Goal: Find contact information: Find contact information

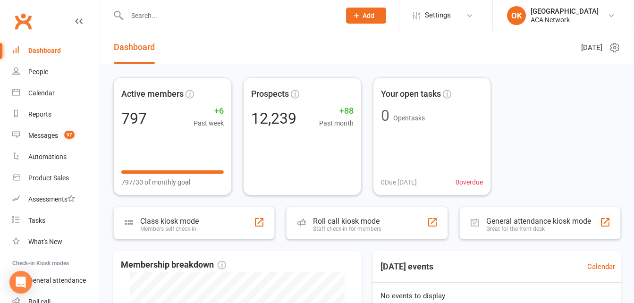
click at [158, 15] on input "text" at bounding box center [229, 15] width 210 height 13
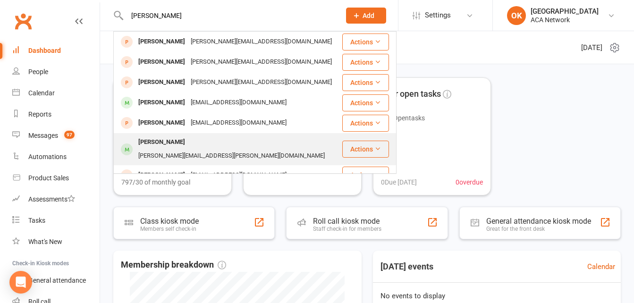
type input "danny k"
click at [177, 145] on div "Danny Kirchofer" at bounding box center [161, 142] width 52 height 14
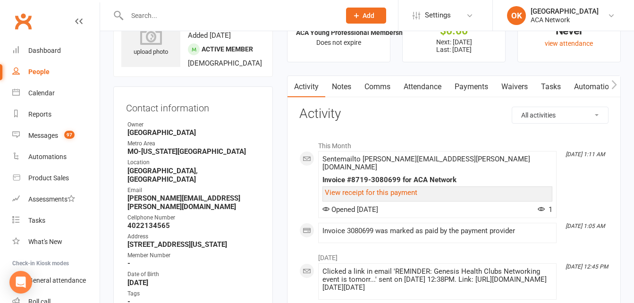
scroll to position [94, 0]
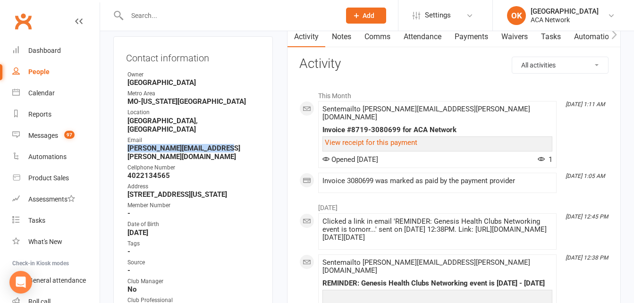
drag, startPoint x: 228, startPoint y: 141, endPoint x: 121, endPoint y: 142, distance: 106.2
click at [121, 142] on div "Contact information Owner Overland Park KS Metro Area MO-Kansas City Location O…" at bounding box center [193, 228] width 160 height 384
drag, startPoint x: 121, startPoint y: 142, endPoint x: 176, endPoint y: 139, distance: 54.4
copy strong "danny@pearce-insurance.com"
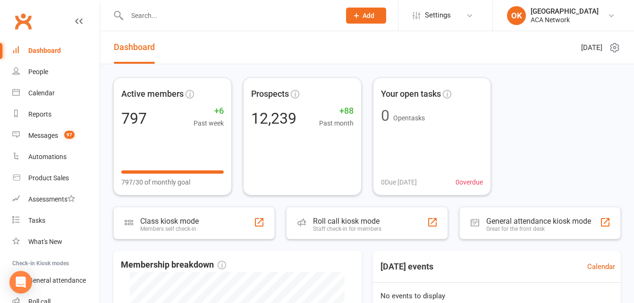
click at [168, 9] on input "text" at bounding box center [229, 15] width 210 height 13
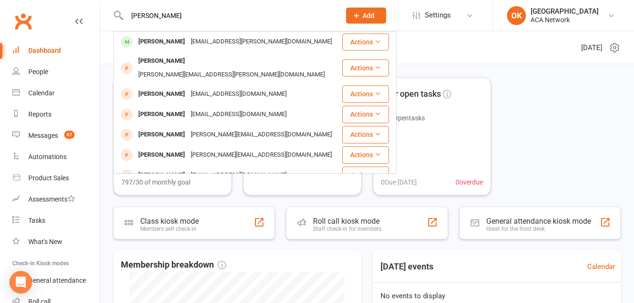
type input "c [PERSON_NAME]"
